Goal: Task Accomplishment & Management: Use online tool/utility

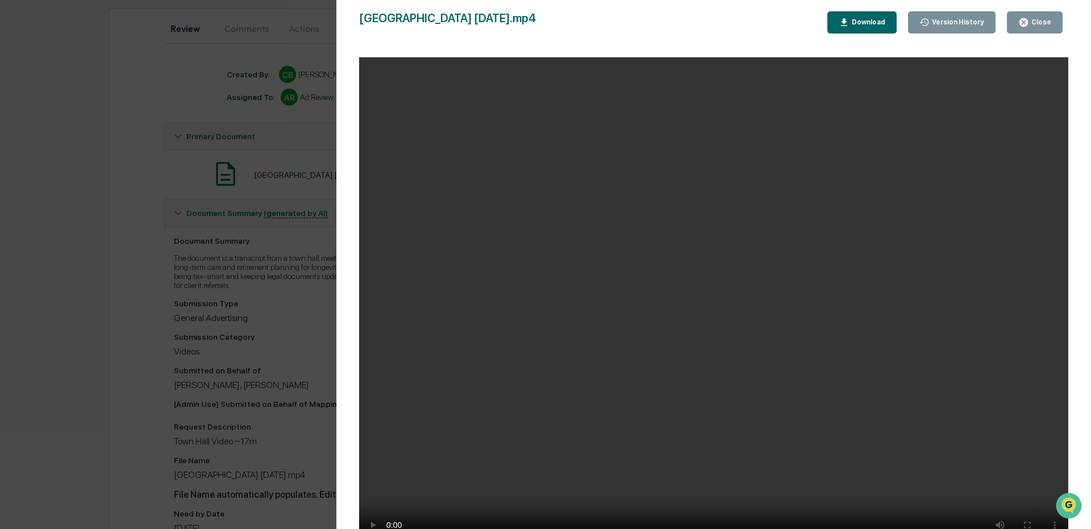
scroll to position [77, 0]
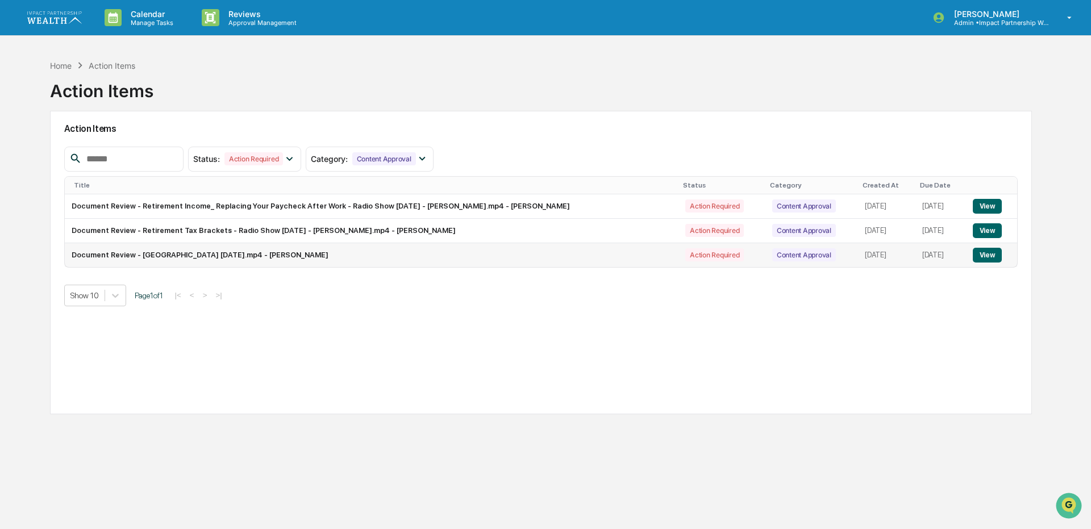
click at [977, 259] on button "View" at bounding box center [987, 255] width 29 height 15
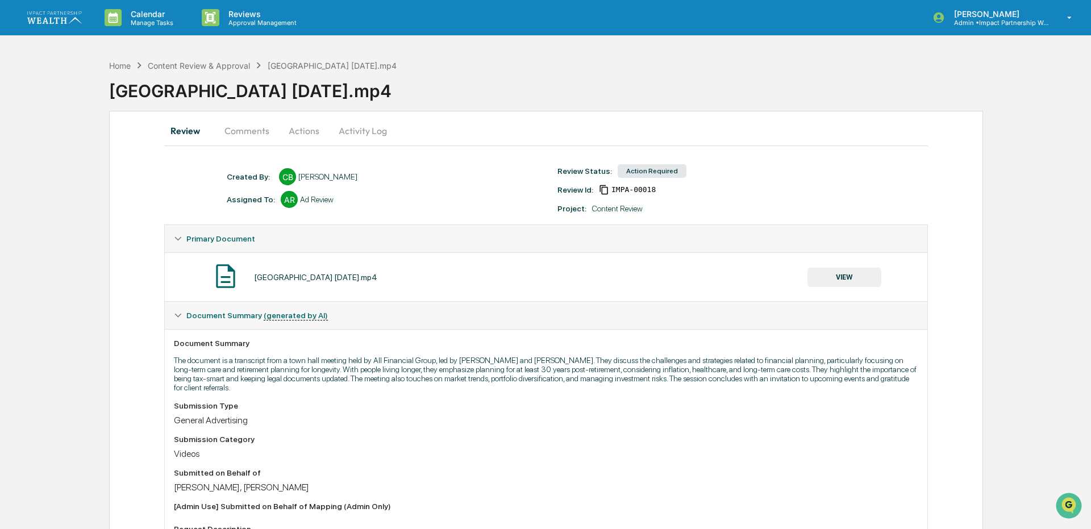
click at [248, 134] on button "Comments" at bounding box center [246, 130] width 63 height 27
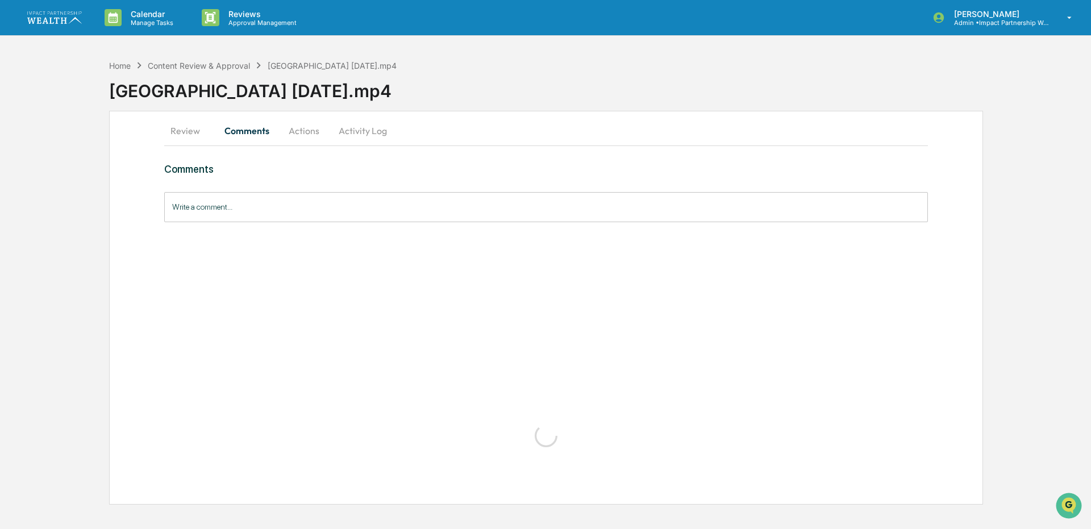
click at [305, 134] on button "Actions" at bounding box center [304, 130] width 51 height 27
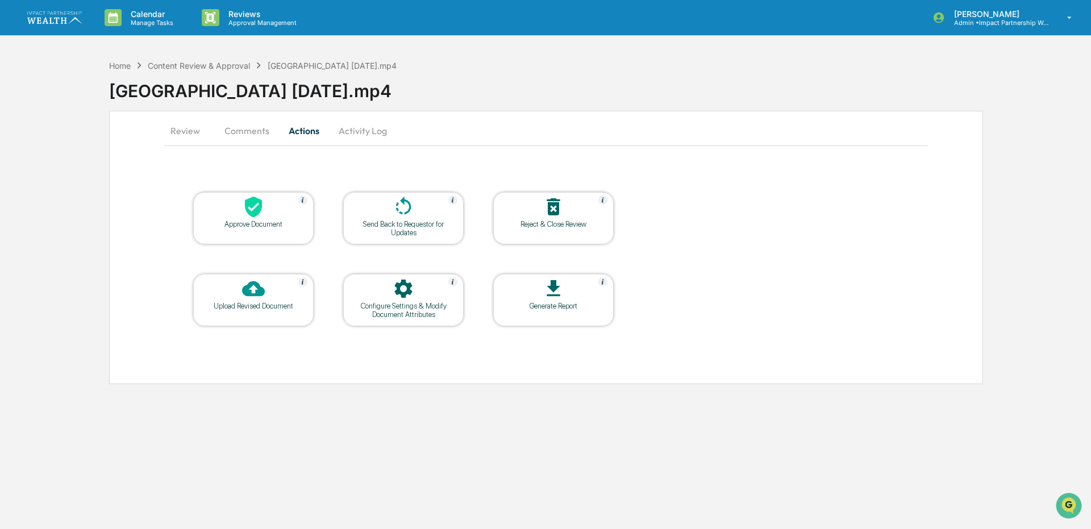
click at [189, 130] on button "Review" at bounding box center [189, 130] width 51 height 27
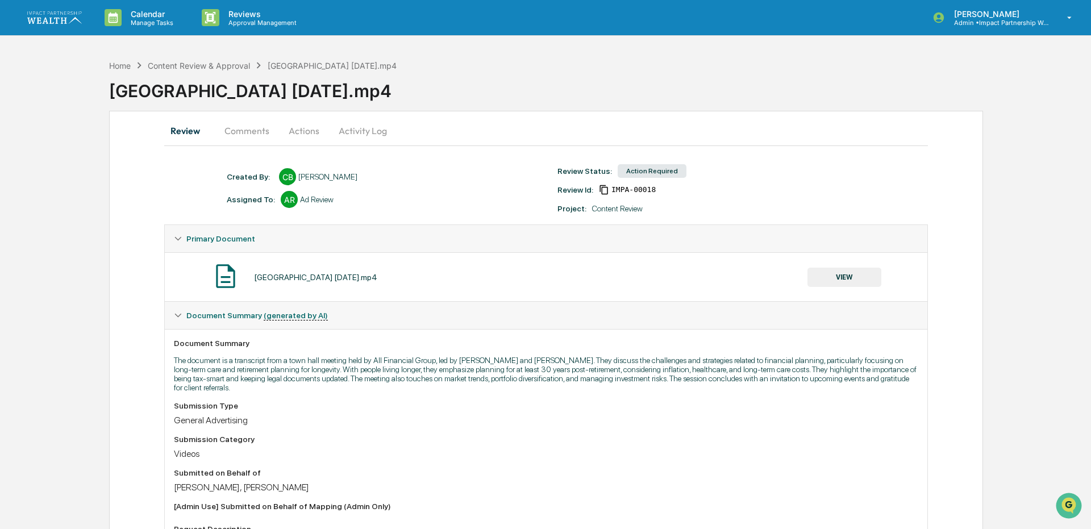
click at [859, 278] on button "VIEW" at bounding box center [845, 277] width 74 height 19
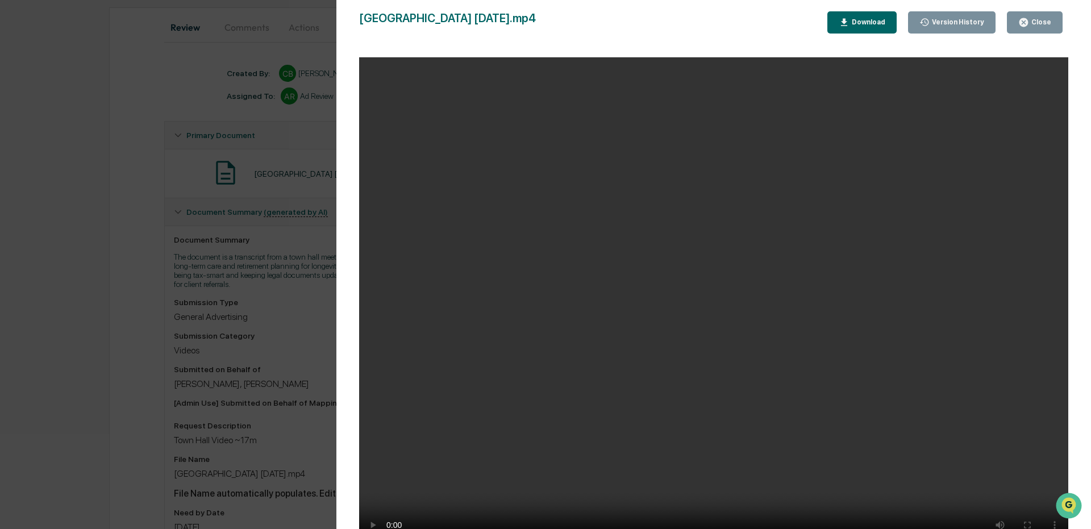
scroll to position [114, 0]
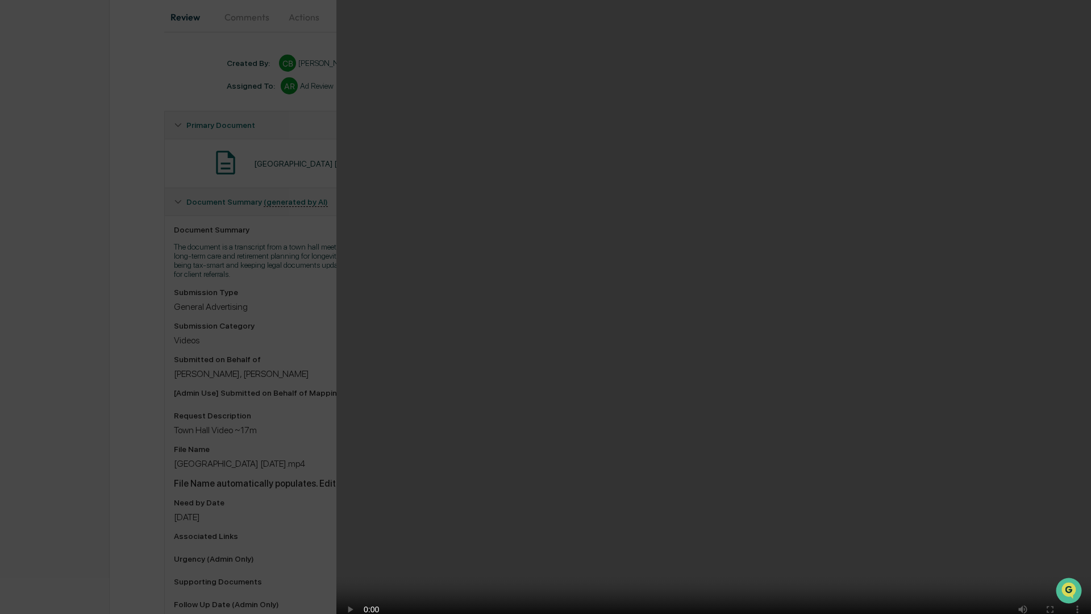
click at [566, 205] on video "Your browser does not support the video tag." at bounding box center [713, 318] width 755 height 637
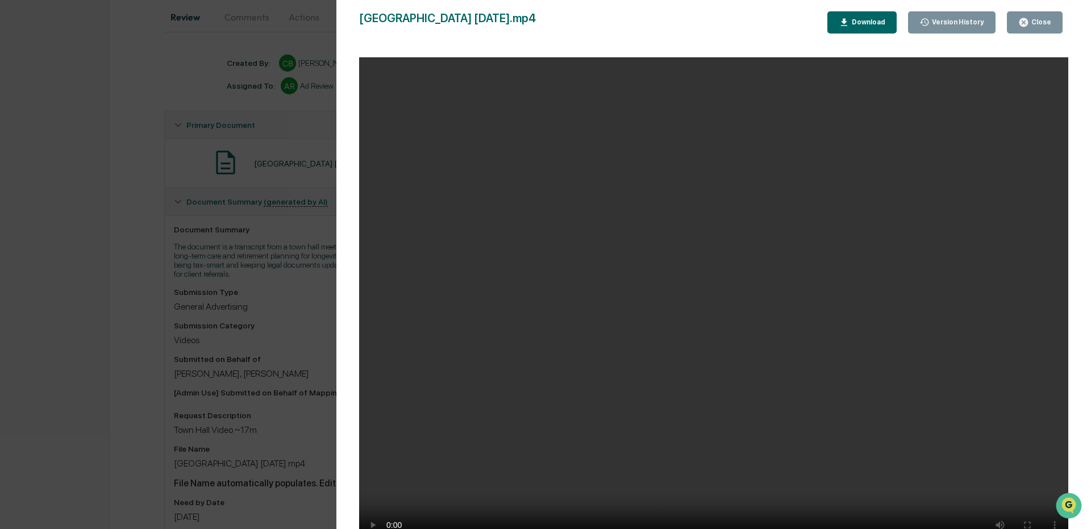
click at [1037, 29] on button "Close" at bounding box center [1035, 22] width 56 height 22
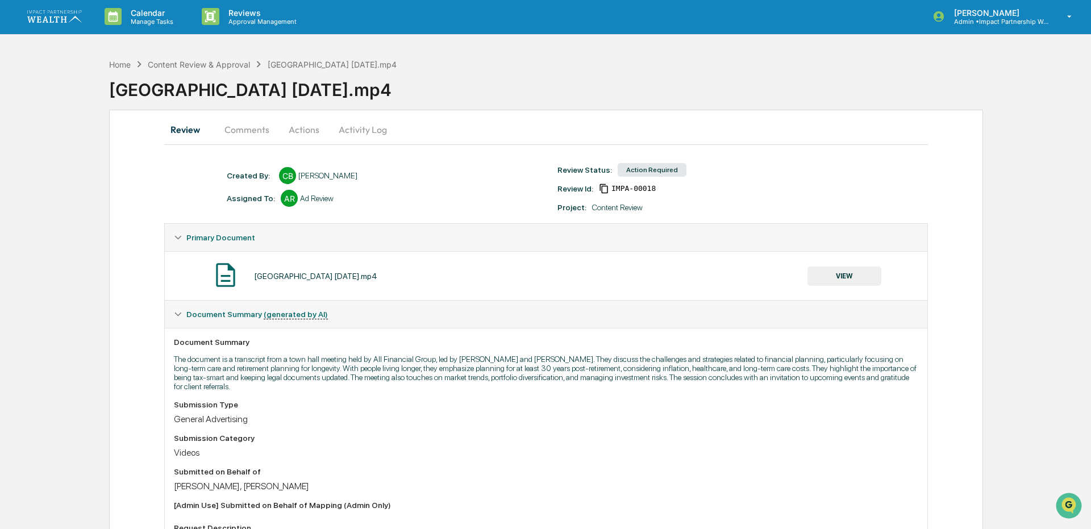
scroll to position [0, 0]
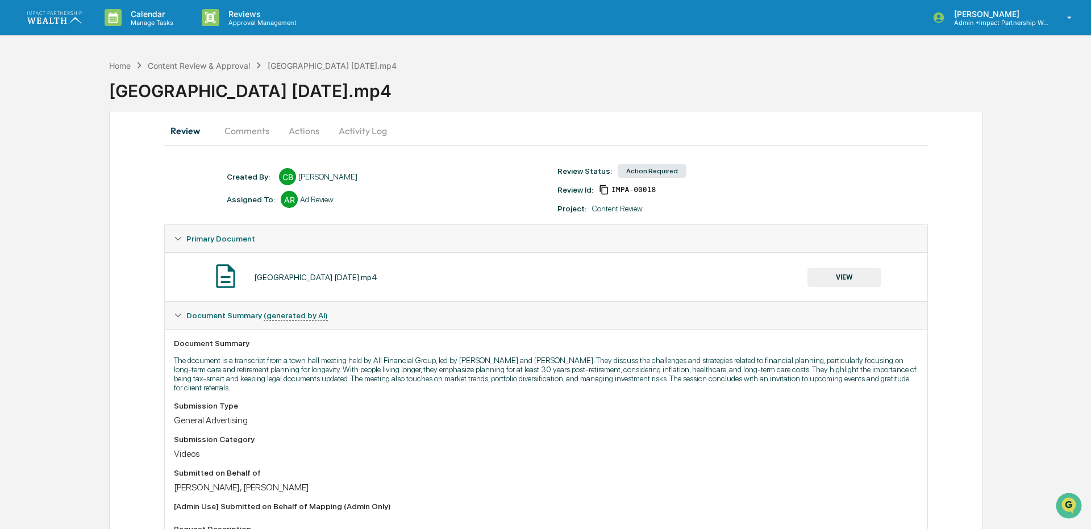
click at [307, 139] on button "Actions" at bounding box center [304, 130] width 51 height 27
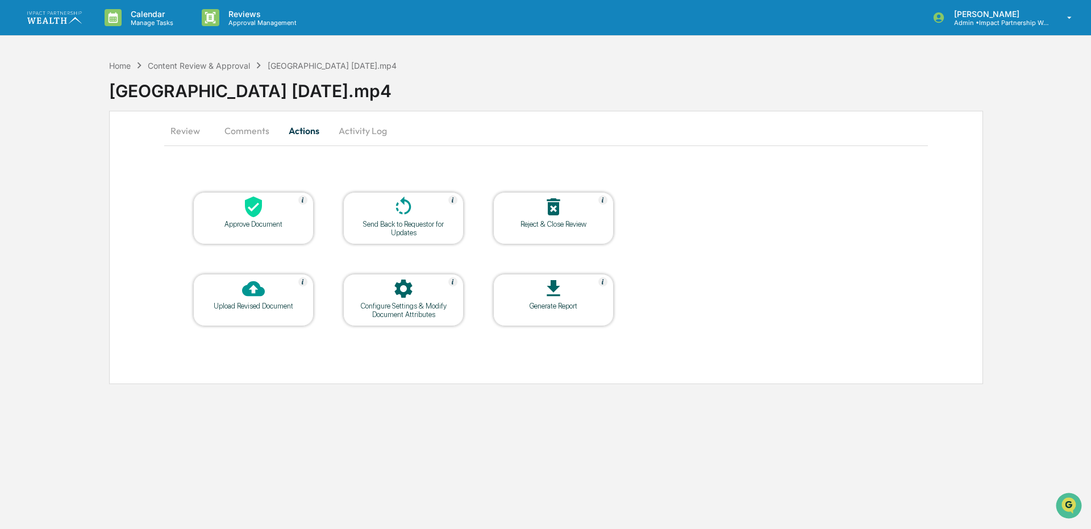
click at [266, 222] on div "Approve Document" at bounding box center [253, 224] width 102 height 9
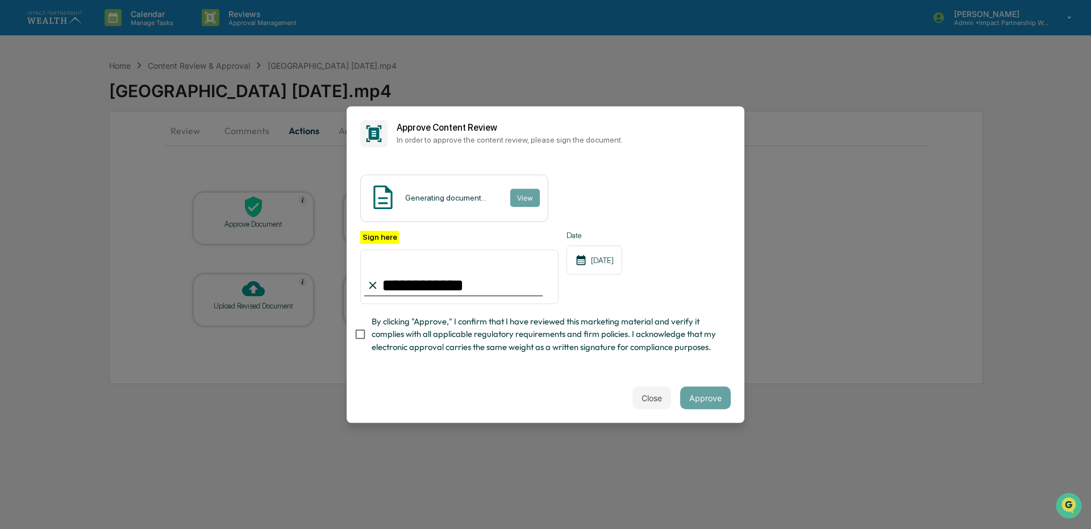
type input "**********"
click at [707, 398] on button "Approve" at bounding box center [705, 397] width 51 height 23
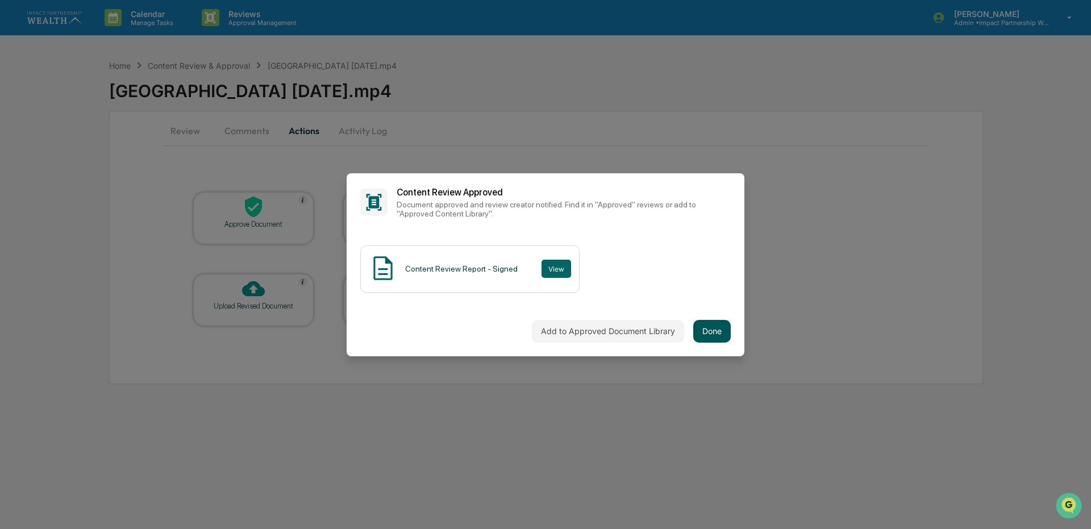
click at [720, 330] on button "Done" at bounding box center [712, 331] width 38 height 23
